Goal: Share content: Distribute website content to other platforms or users

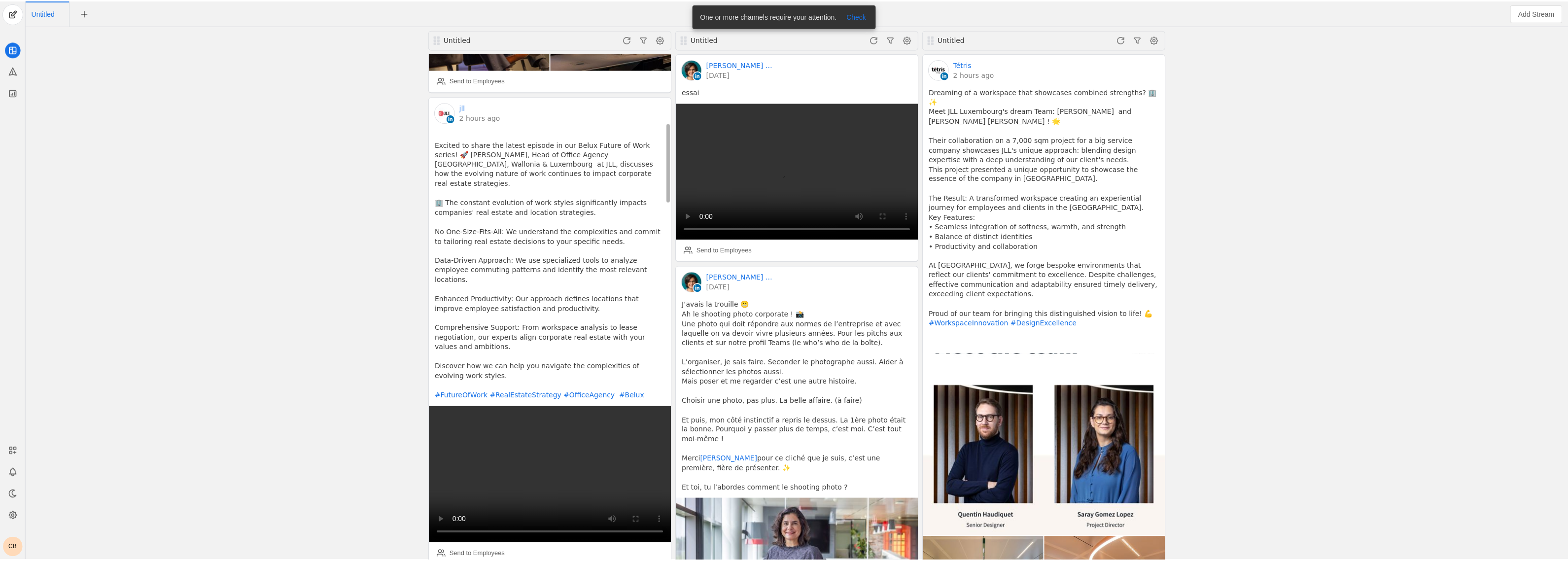
scroll to position [493, 0]
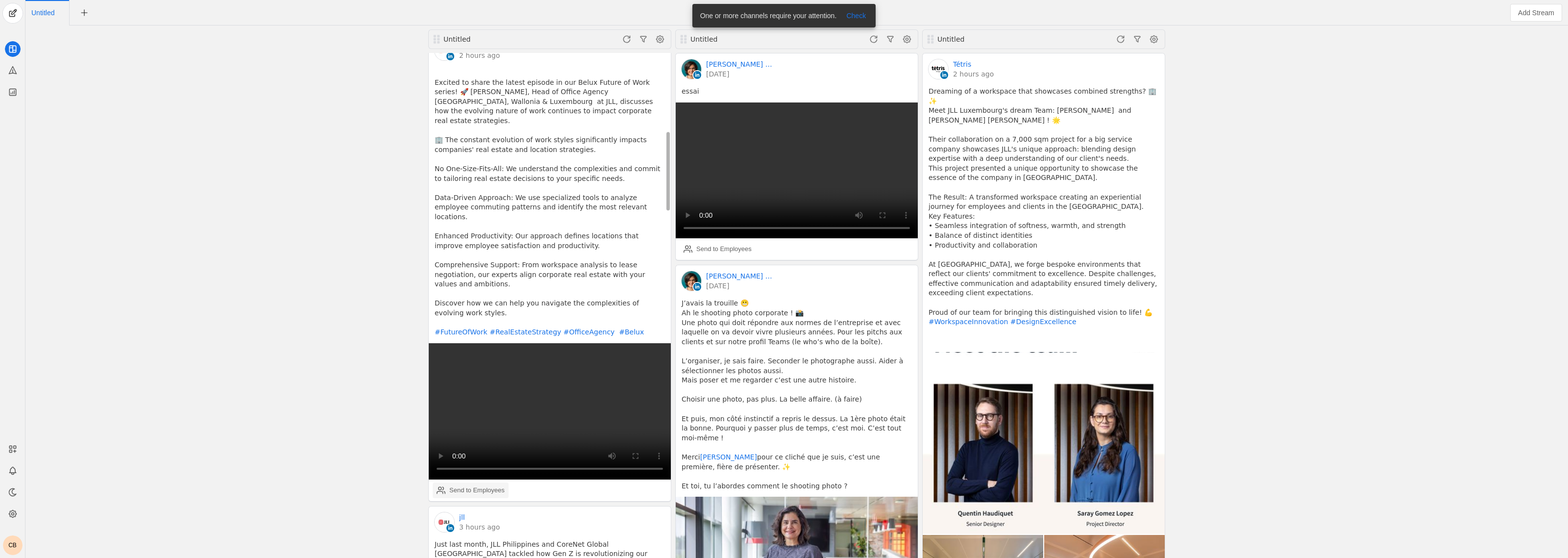
click at [467, 486] on div "Send to Employees" at bounding box center [477, 490] width 55 height 10
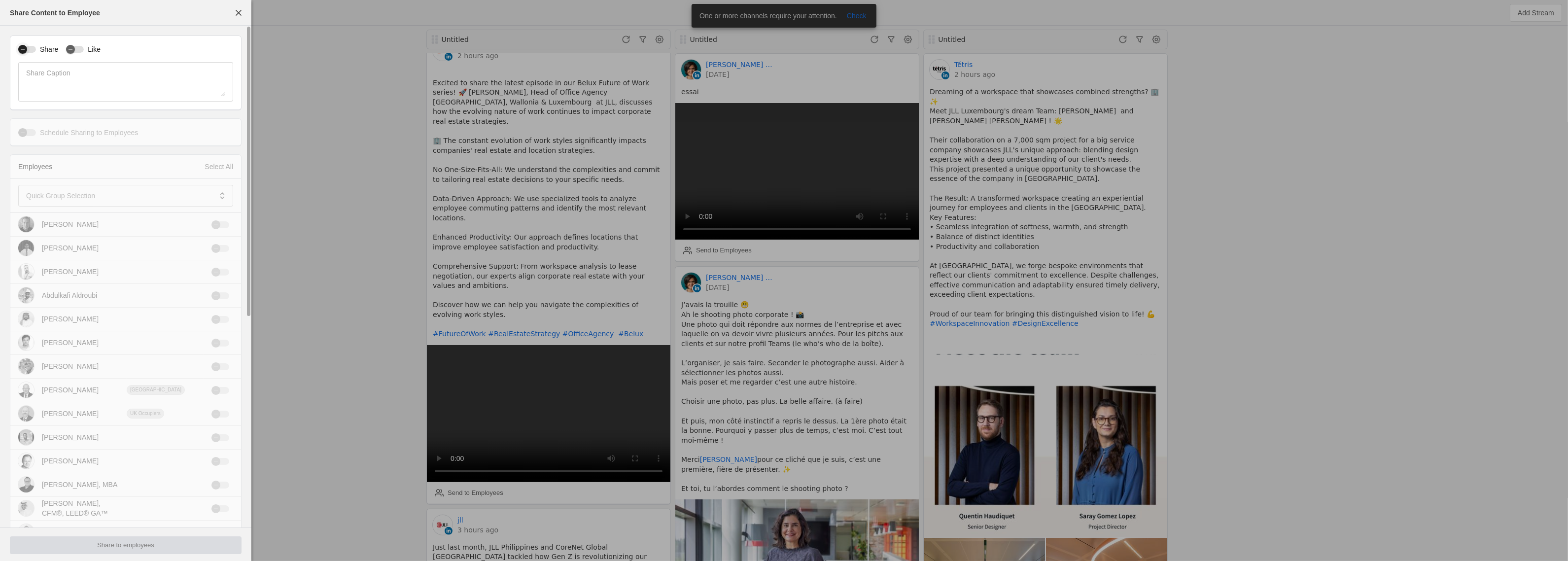
click at [35, 49] on div "button" at bounding box center [27, 49] width 18 height 7
click at [84, 51] on label "Like" at bounding box center [92, 49] width 17 height 10
click at [83, 51] on button "Like" at bounding box center [75, 49] width 18 height 7
click at [87, 198] on mat-label "Quick Group Selection" at bounding box center [61, 195] width 69 height 12
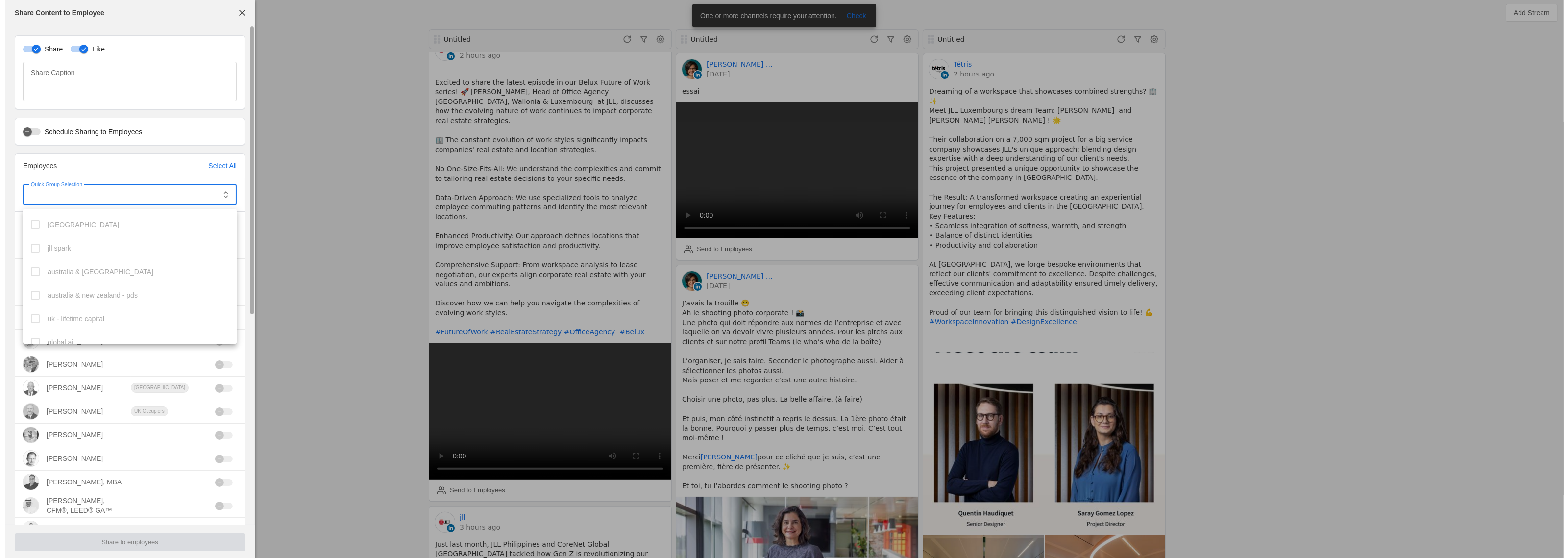
scroll to position [57, 0]
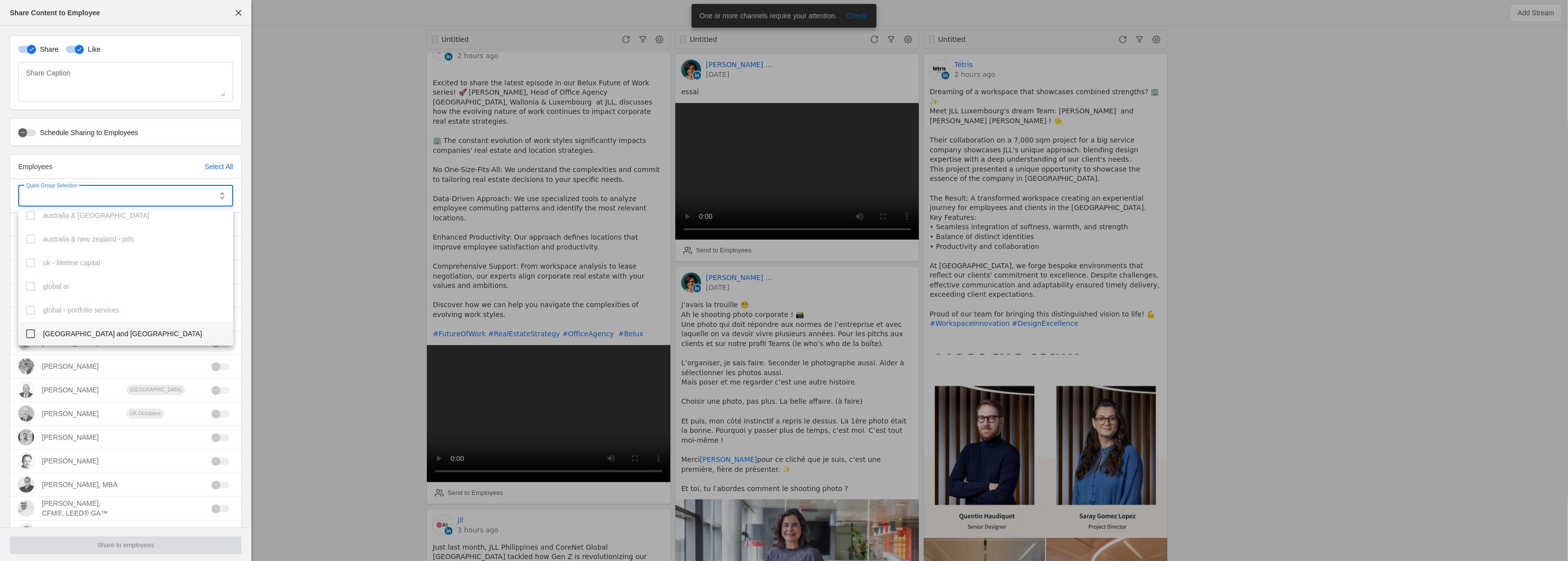
click at [85, 339] on mat-option "[GEOGRAPHIC_DATA] and [GEOGRAPHIC_DATA]" at bounding box center [126, 334] width 215 height 24
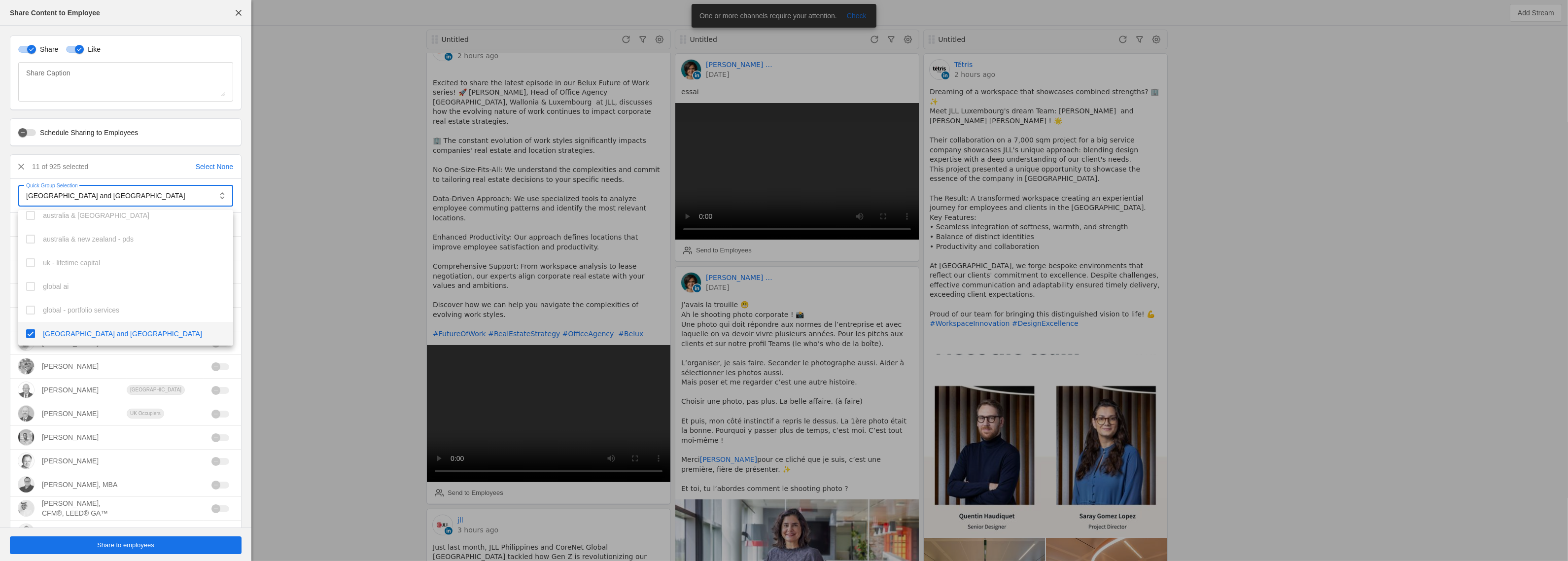
click at [122, 543] on div at bounding box center [784, 280] width 1568 height 561
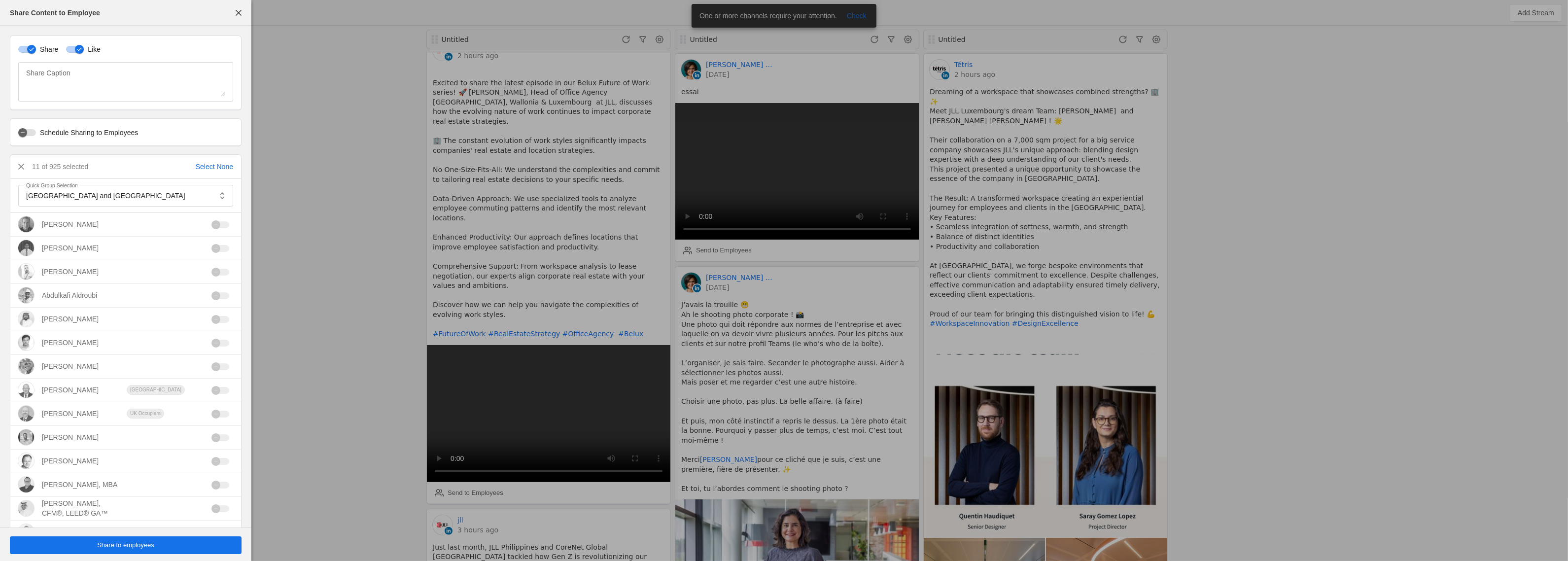
click at [127, 550] on span "Share to employees" at bounding box center [126, 545] width 57 height 10
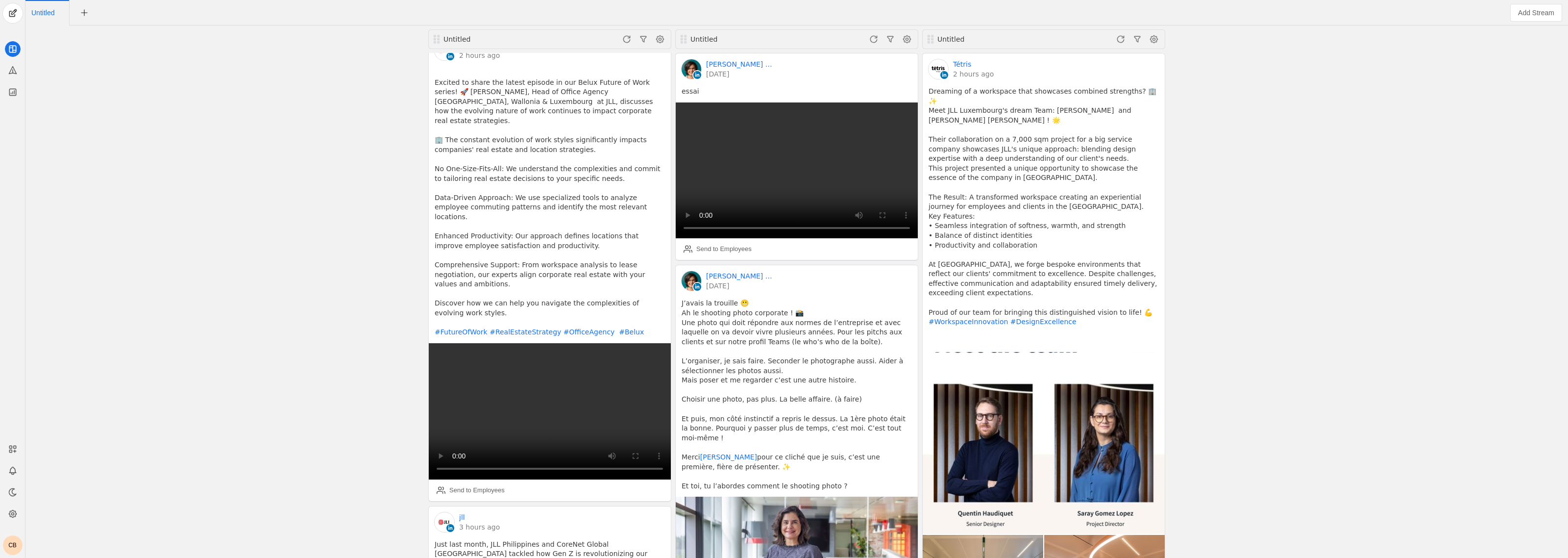
click at [366, 214] on div "Untitled jll an hour ago We were proud to have our experts sharing insights at …" at bounding box center [797, 292] width 1538 height 532
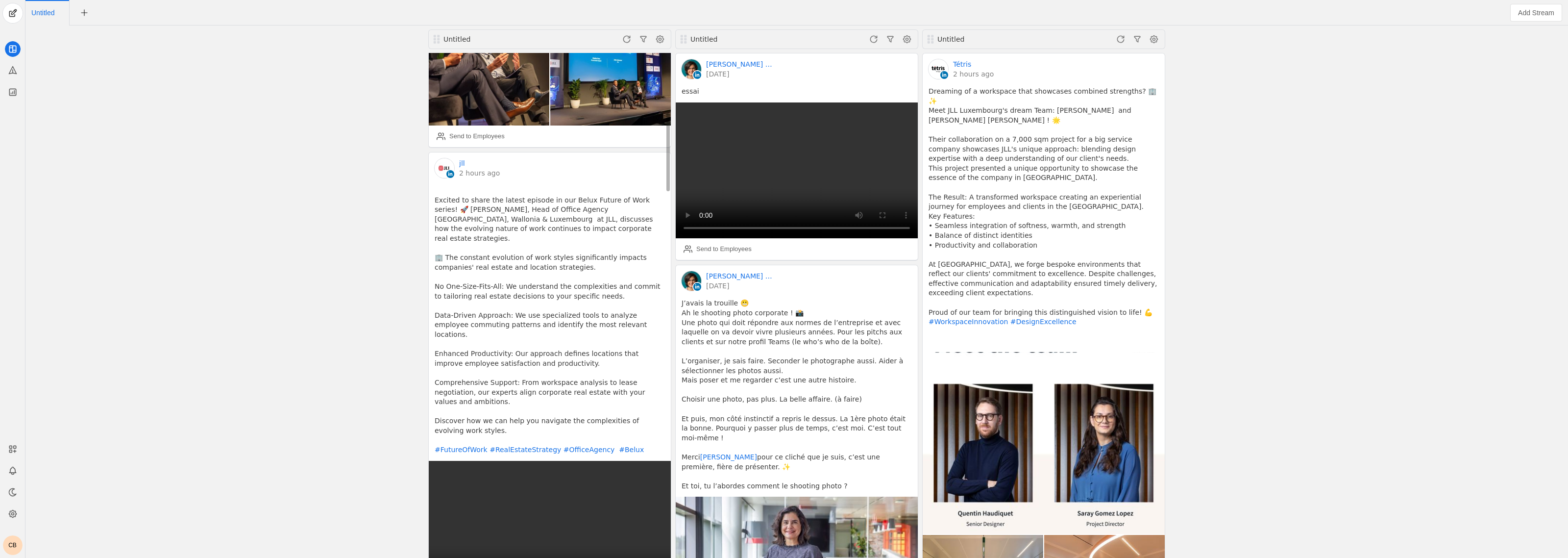
scroll to position [368, 0]
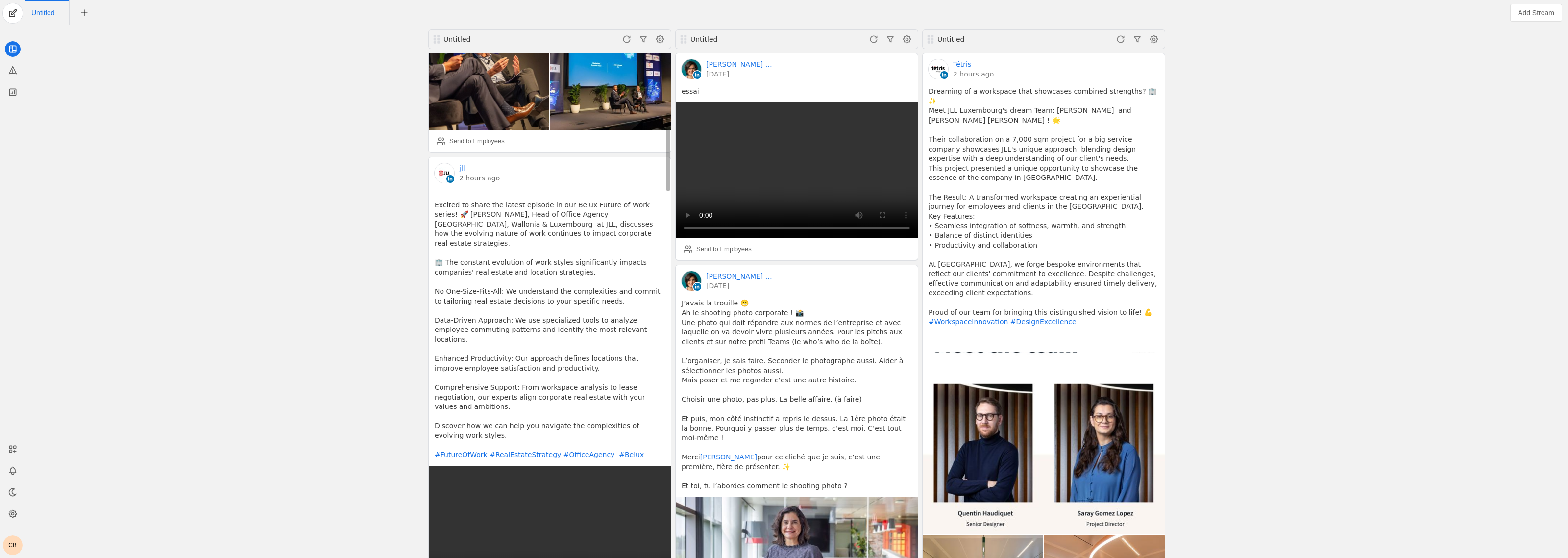
click at [483, 173] on link "2 hours ago" at bounding box center [479, 178] width 41 height 10
